Goal: Transaction & Acquisition: Download file/media

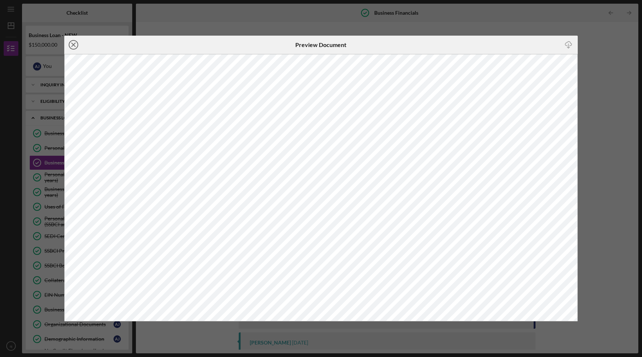
click at [76, 44] on icon "Icon/Close" at bounding box center [73, 45] width 18 height 18
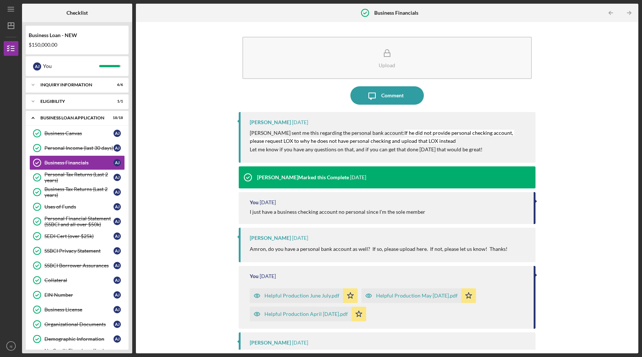
click at [406, 295] on div "Helpful Production May [DATE].pdf" at bounding box center [417, 296] width 82 height 6
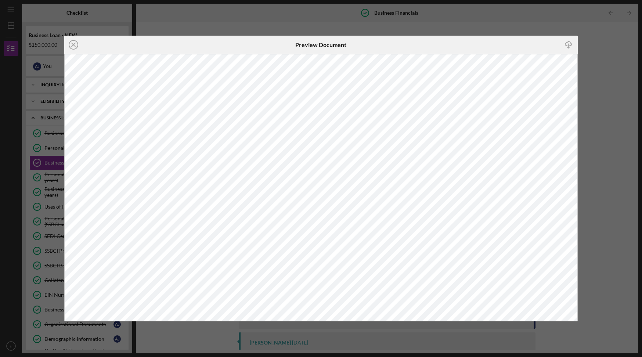
click at [570, 43] on icon "Icon/Download" at bounding box center [569, 45] width 17 height 17
click at [76, 44] on icon "Icon/Close" at bounding box center [73, 45] width 18 height 18
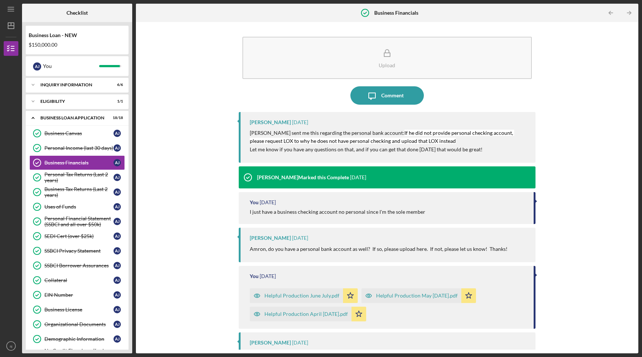
click at [290, 293] on div "Helpful Production June July.pdf" at bounding box center [302, 296] width 75 height 6
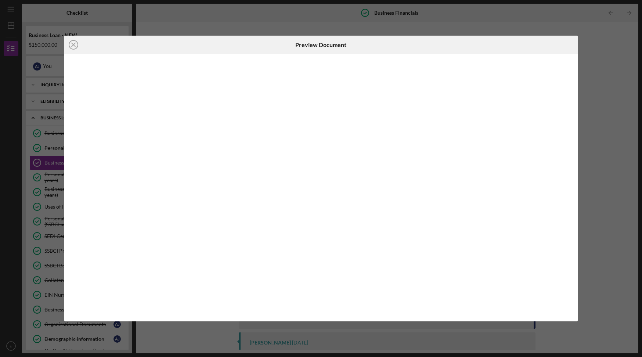
click at [290, 293] on div at bounding box center [321, 188] width 514 height 268
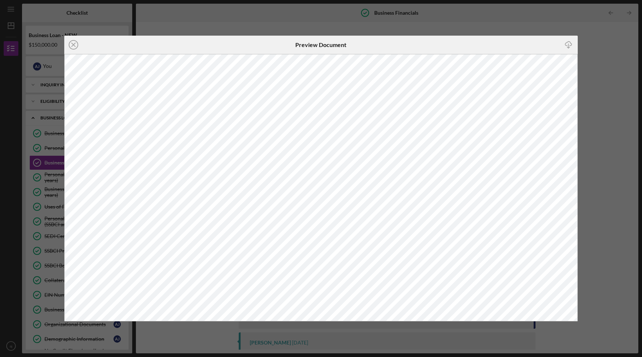
click at [568, 47] on polyline "button" at bounding box center [569, 47] width 3 height 1
